Goal: Task Accomplishment & Management: Manage account settings

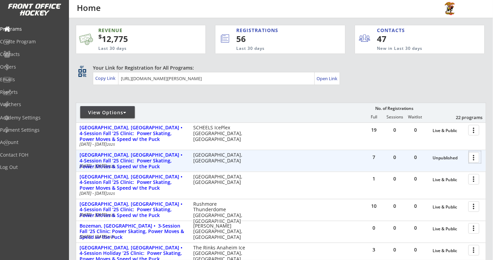
click at [471, 159] on div at bounding box center [476, 157] width 12 height 12
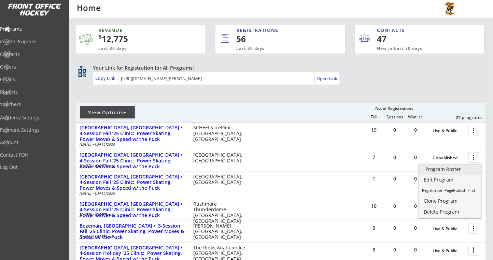
click at [457, 167] on div "Program Roster" at bounding box center [450, 169] width 49 height 5
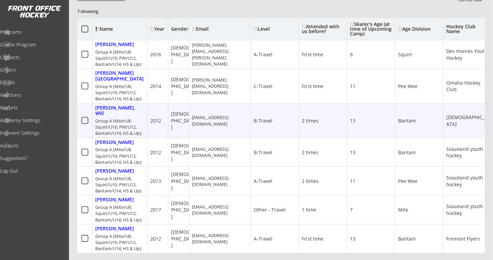
scroll to position [91, 0]
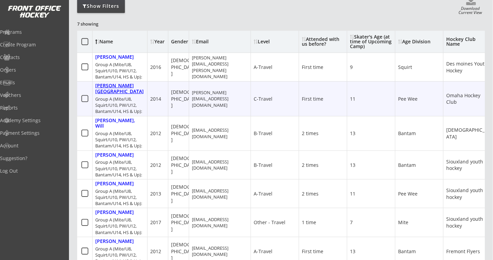
click at [117, 86] on div "Boyle, Chad" at bounding box center [119, 89] width 49 height 12
select select ""C-Travel""
select select ""First time""
select select ""Pee Wee""
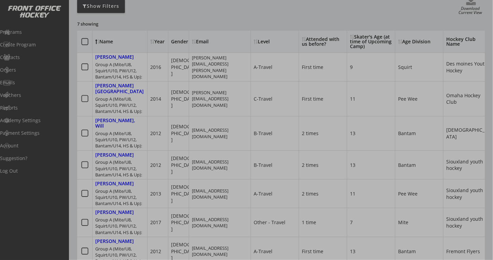
type input "11"
type input "Omaha Hockey Club"
type input "Mike"
type input "No thanks, not this time"
select select ""No thanks, not this time""
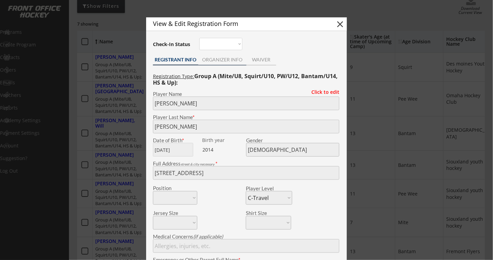
click at [227, 59] on div "ORGANIZER INFO" at bounding box center [223, 59] width 48 height 5
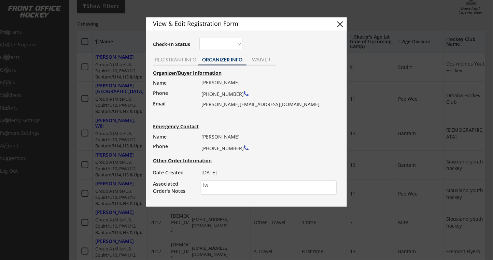
click at [280, 111] on div "Organizer/Buyer Information Name Phone Email Mike Boyle (402) 350-1752 mike@vat…" at bounding box center [247, 133] width 194 height 128
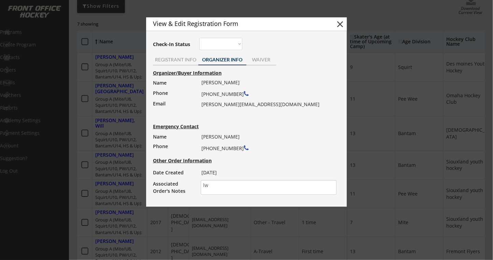
click at [306, 108] on div "Mike Boyle (402) 350-1752 mike@vatalab.com" at bounding box center [267, 93] width 131 height 31
click at [307, 108] on div "Mike Boyle (402) 350-1752 mike@vatalab.com" at bounding box center [267, 93] width 131 height 31
click at [238, 110] on div "Organizer/Buyer Information Name Phone Email Mike Boyle (402) 350-1752 mike@vat…" at bounding box center [247, 133] width 194 height 128
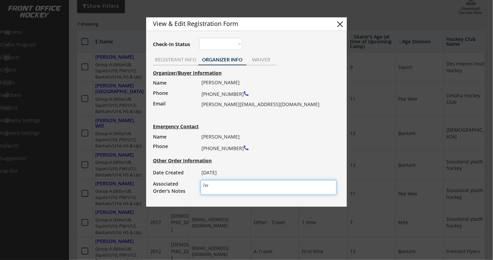
drag, startPoint x: 215, startPoint y: 188, endPoint x: 199, endPoint y: 187, distance: 16.1
click at [199, 187] on div "Associated Order's Notes lw" at bounding box center [248, 187] width 191 height 15
type textarea "Sw - cannot make Sioux Falls"
click at [344, 22] on button "close" at bounding box center [340, 24] width 10 height 10
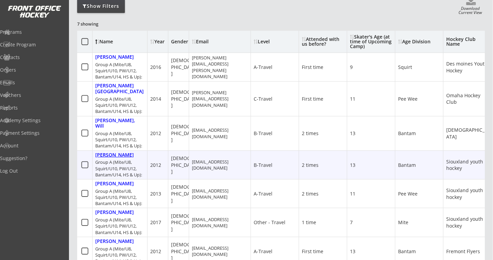
click at [120, 152] on div "Griffus, Isaac" at bounding box center [114, 155] width 39 height 6
type textarea "lw"
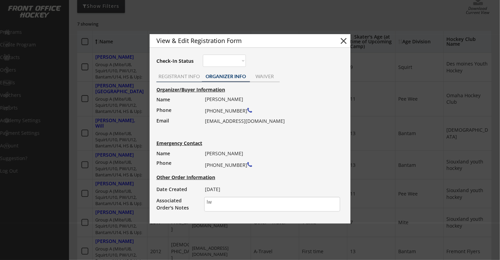
click at [169, 77] on div "REGISTRANT INFO" at bounding box center [179, 76] width 45 height 5
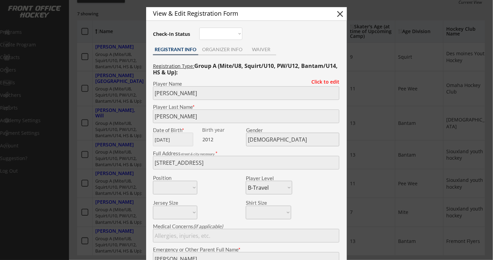
scroll to position [65, 0]
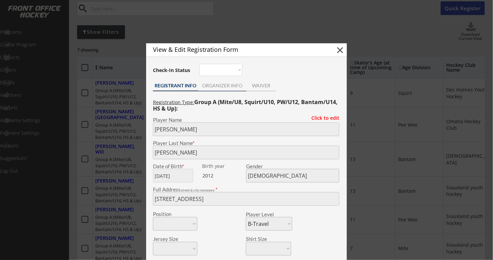
click at [230, 87] on div "ORGANIZER INFO" at bounding box center [223, 85] width 48 height 5
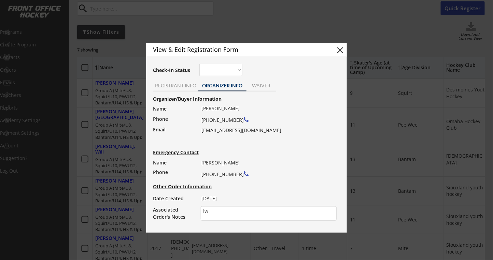
click at [343, 46] on button "close" at bounding box center [340, 50] width 10 height 10
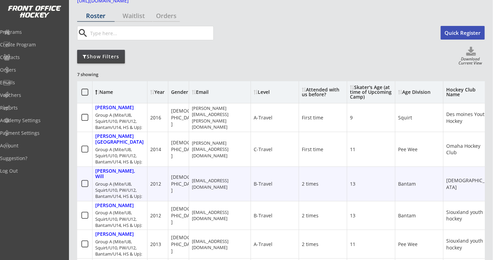
scroll to position [0, 0]
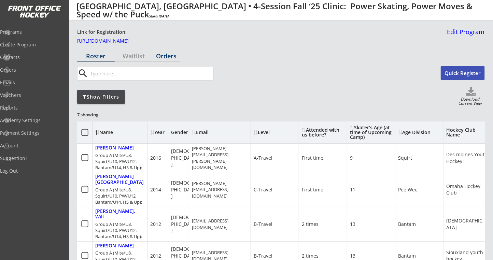
click at [167, 57] on div "Orders" at bounding box center [166, 56] width 27 height 6
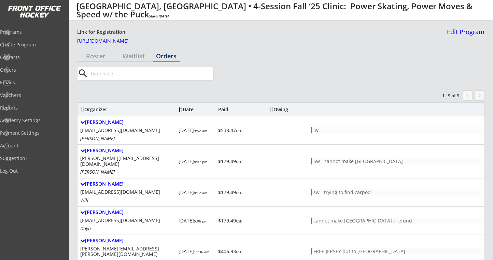
click at [95, 60] on div "Roster" at bounding box center [96, 56] width 38 height 12
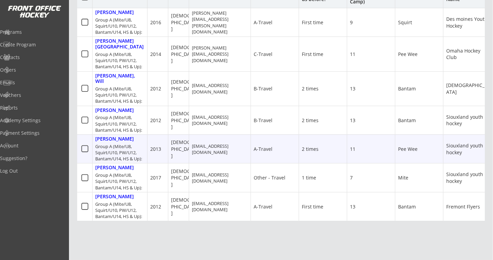
scroll to position [91, 0]
